Goal: Check status

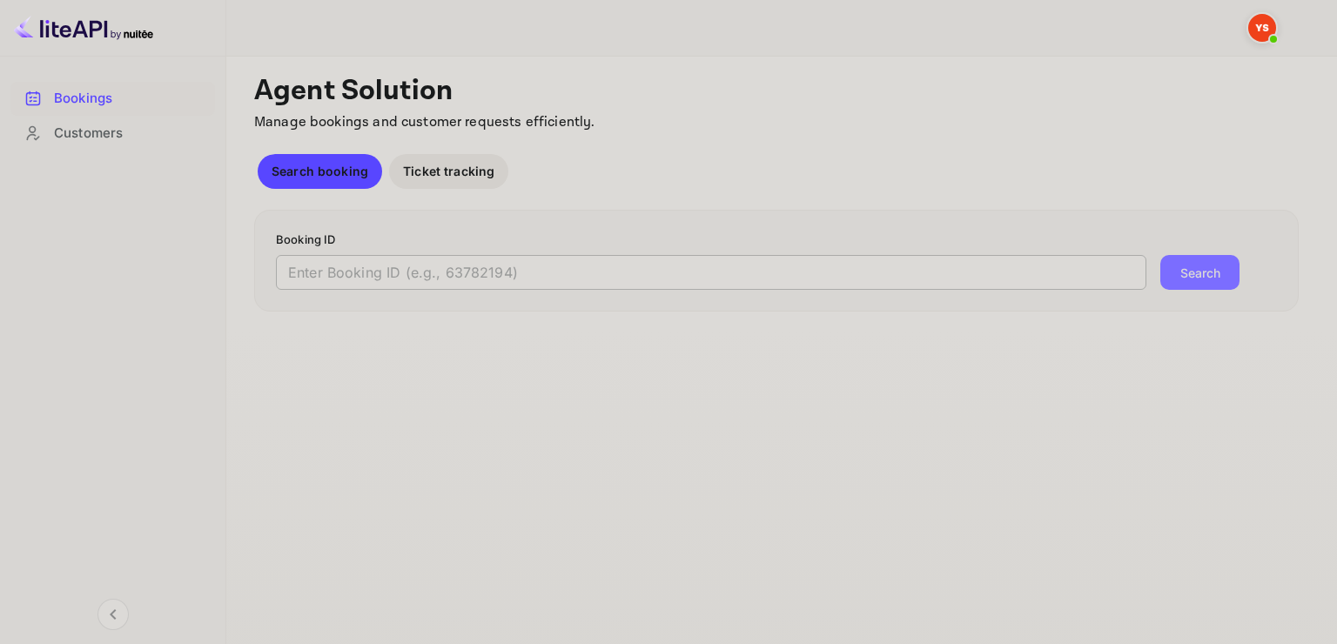
click at [522, 282] on input "text" at bounding box center [711, 272] width 871 height 35
paste input "9314613"
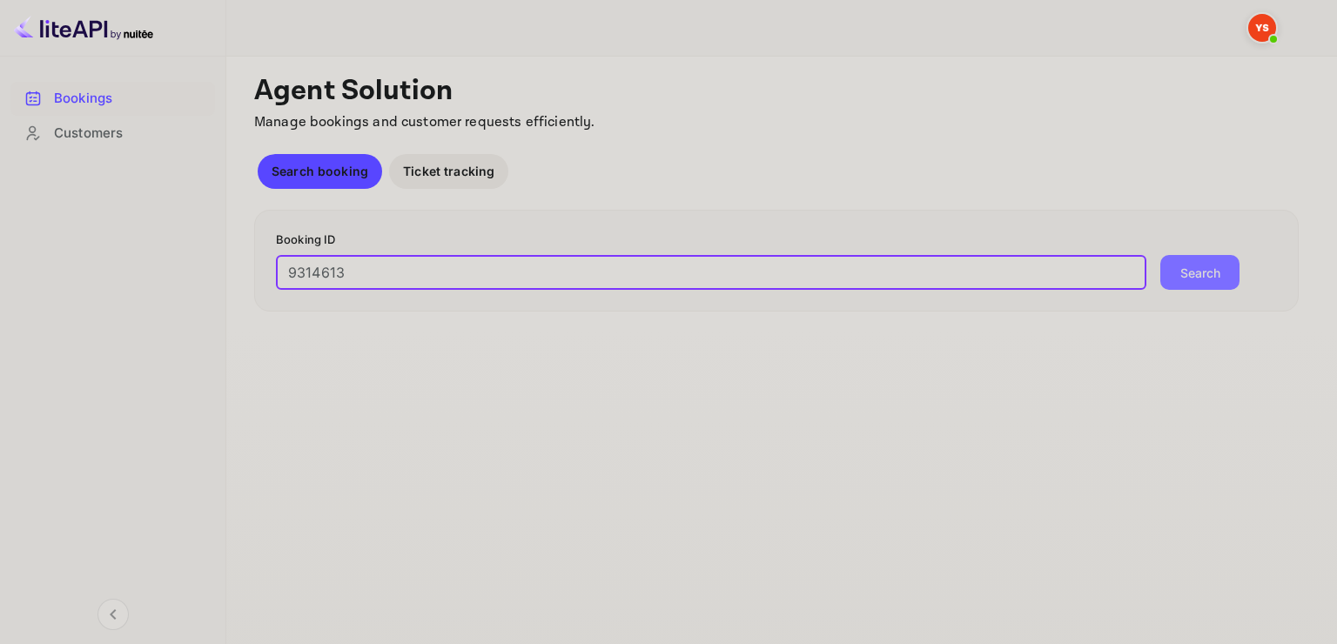
type input "9314613"
click at [1160, 255] on button "Search" at bounding box center [1199, 272] width 79 height 35
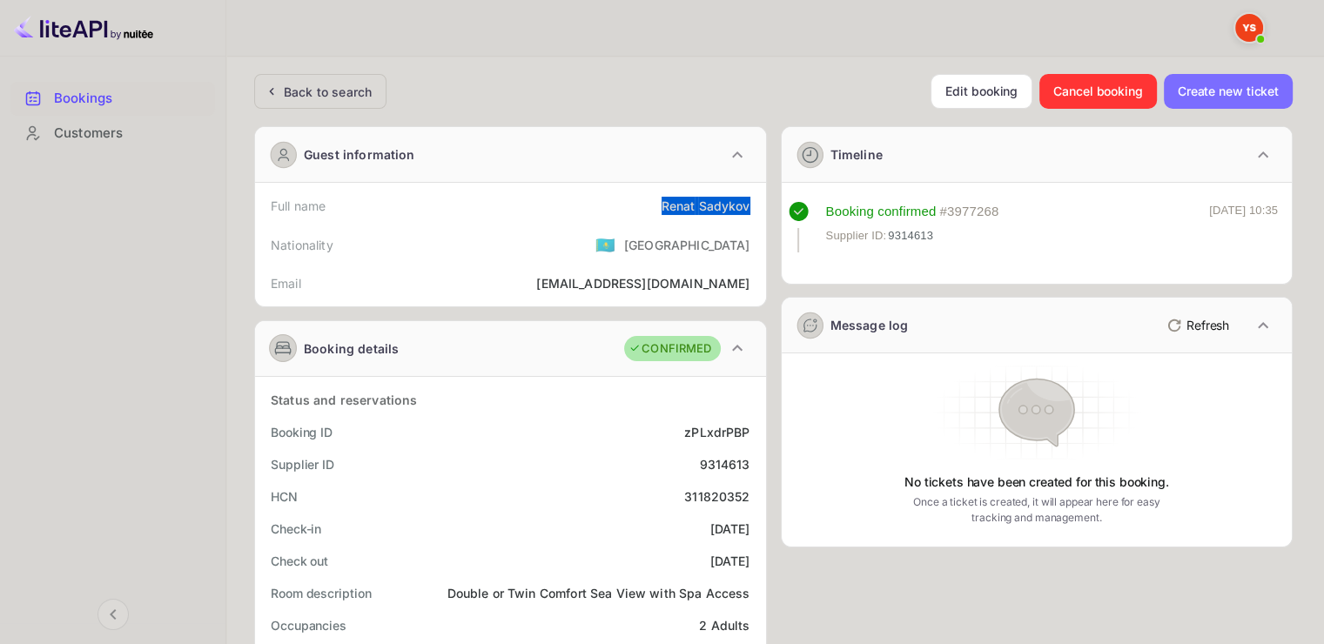
drag, startPoint x: 651, startPoint y: 197, endPoint x: 747, endPoint y: 191, distance: 95.9
click at [747, 191] on div "Full name [PERSON_NAME]" at bounding box center [510, 206] width 497 height 32
copy div "[PERSON_NAME]"
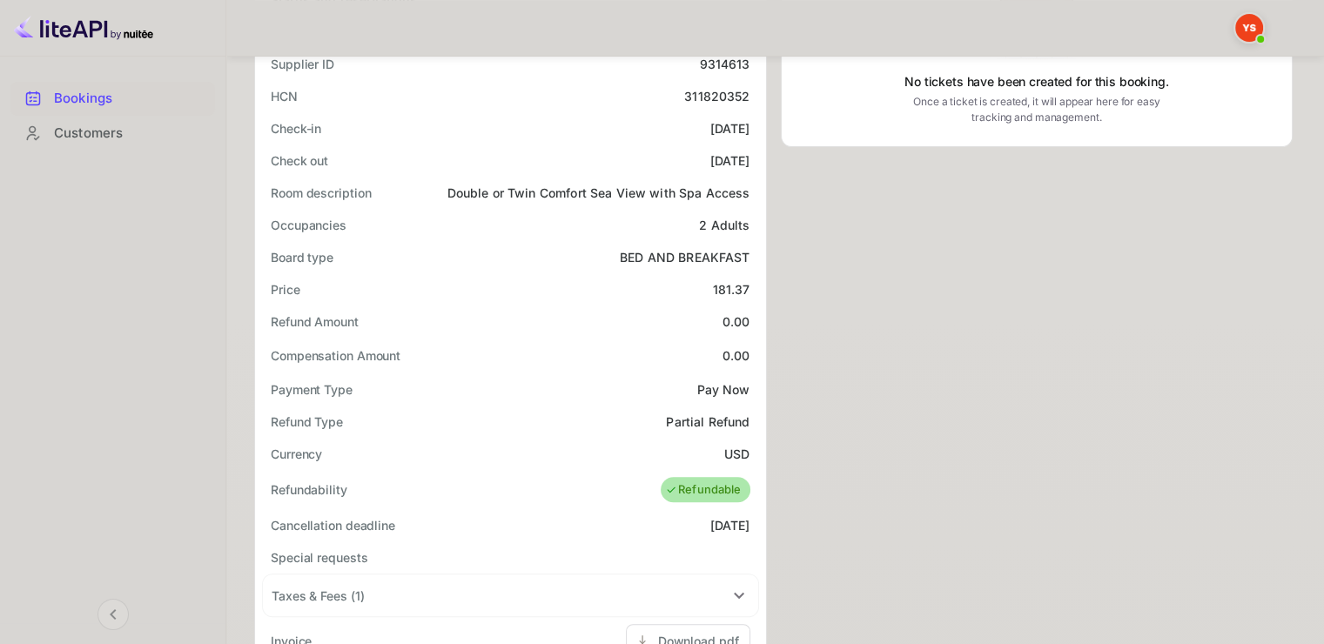
scroll to position [435, 0]
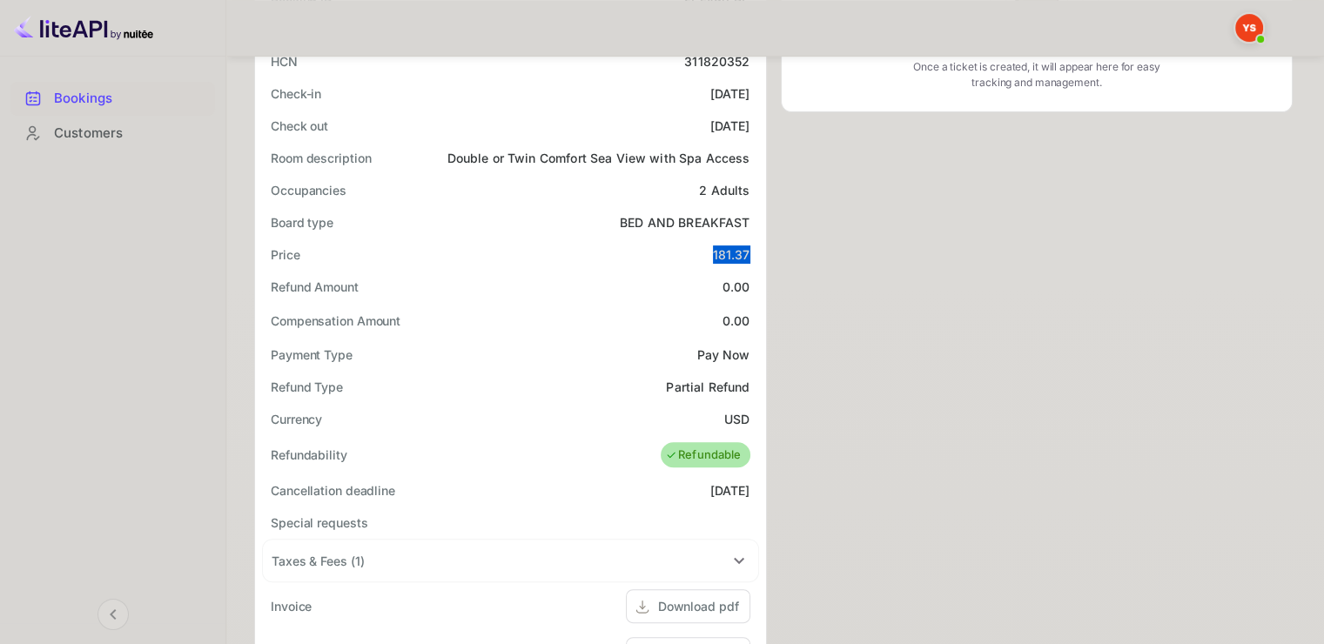
drag, startPoint x: 714, startPoint y: 248, endPoint x: 749, endPoint y: 249, distance: 34.8
click at [749, 249] on div "181.37" at bounding box center [731, 254] width 37 height 18
click at [736, 251] on div "181.37" at bounding box center [731, 254] width 37 height 18
drag, startPoint x: 709, startPoint y: 252, endPoint x: 756, endPoint y: 251, distance: 47.9
click at [756, 251] on div "Price 181.37" at bounding box center [510, 255] width 497 height 32
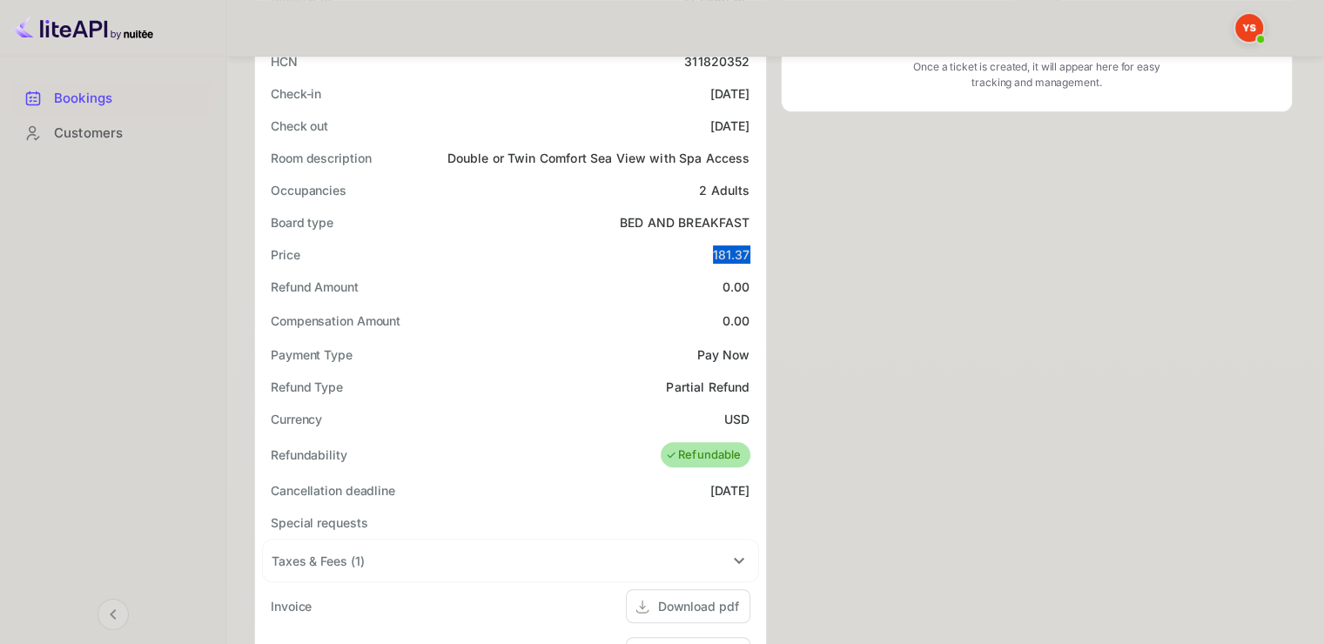
copy div "181.37"
